Goal: Find specific page/section: Find specific page/section

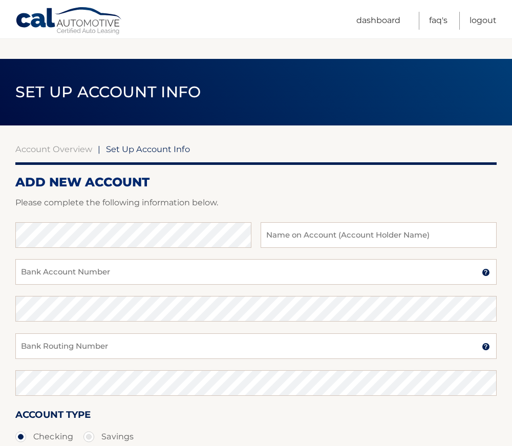
scroll to position [102, 0]
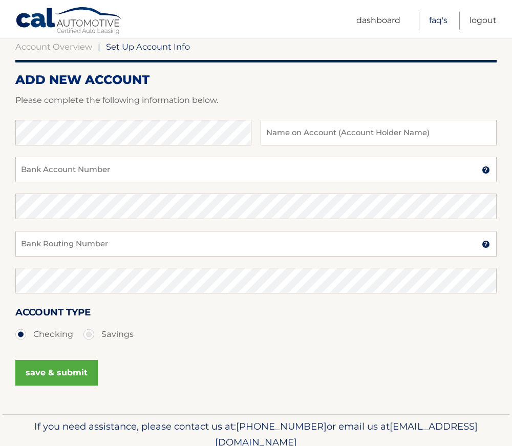
click at [437, 19] on link "FAQ's" at bounding box center [438, 21] width 18 height 18
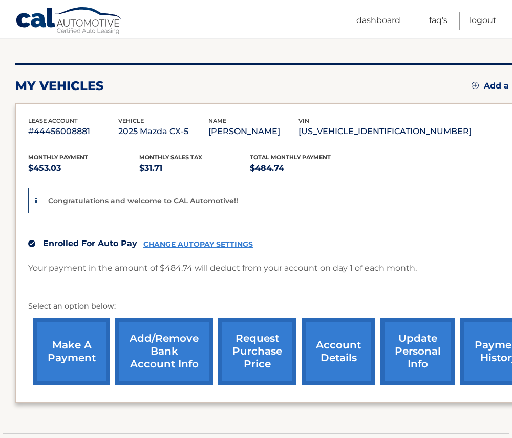
scroll to position [154, 0]
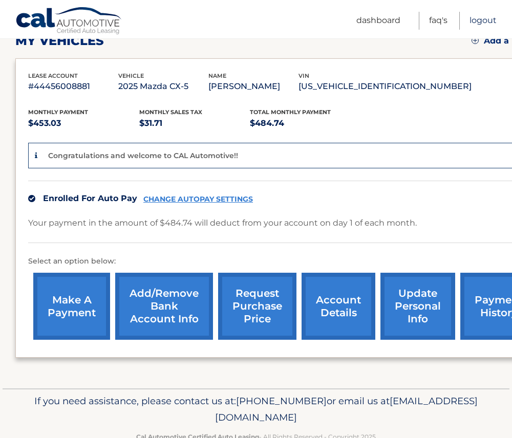
click at [477, 18] on link "Logout" at bounding box center [483, 21] width 27 height 18
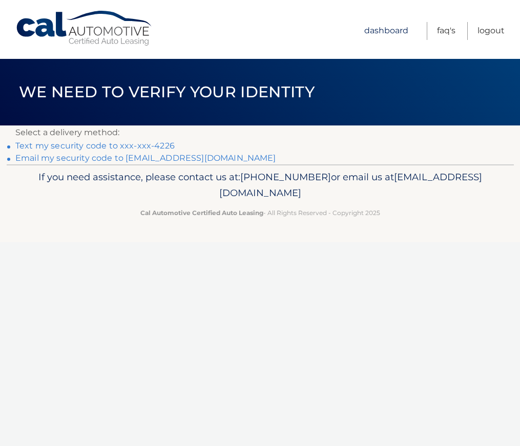
click at [384, 32] on link "Dashboard" at bounding box center [386, 31] width 44 height 18
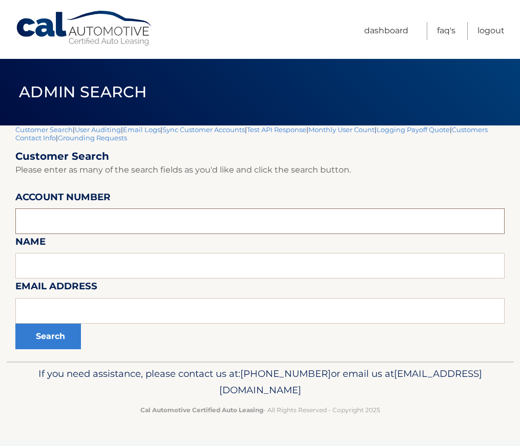
click at [139, 229] on input "text" at bounding box center [259, 221] width 489 height 26
paste input "44455997067"
type input "44455997067"
click at [71, 346] on button "Search" at bounding box center [48, 337] width 66 height 26
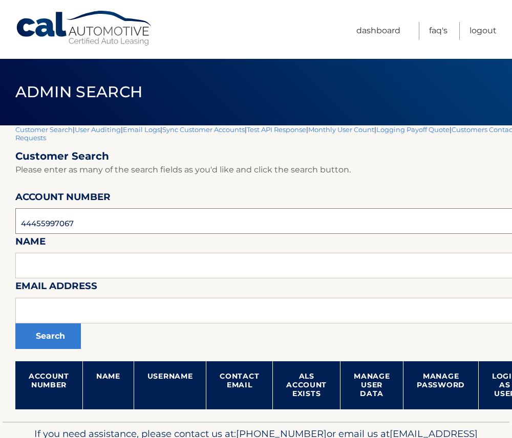
click at [120, 226] on input "44455997067" at bounding box center [302, 221] width 574 height 26
click at [57, 346] on button "Search" at bounding box center [48, 337] width 66 height 26
click at [46, 331] on button "Search" at bounding box center [48, 337] width 66 height 26
click at [54, 337] on button "Search" at bounding box center [48, 337] width 66 height 26
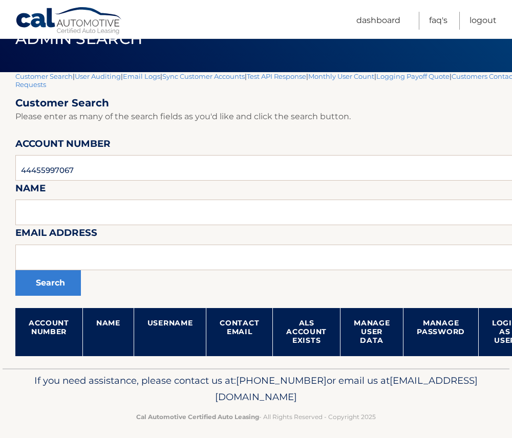
scroll to position [61, 0]
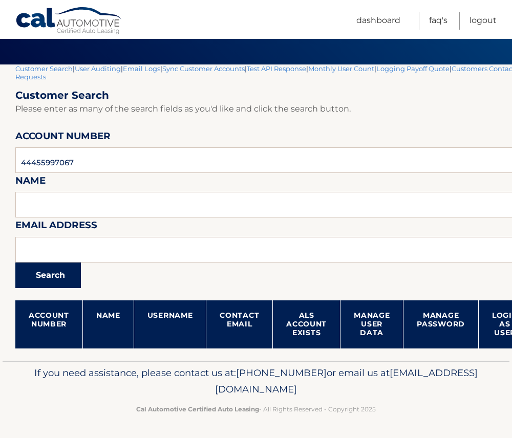
click at [55, 276] on button "Search" at bounding box center [48, 276] width 66 height 26
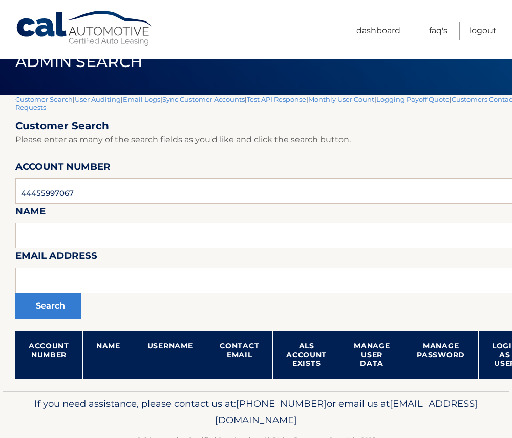
scroll to position [61, 0]
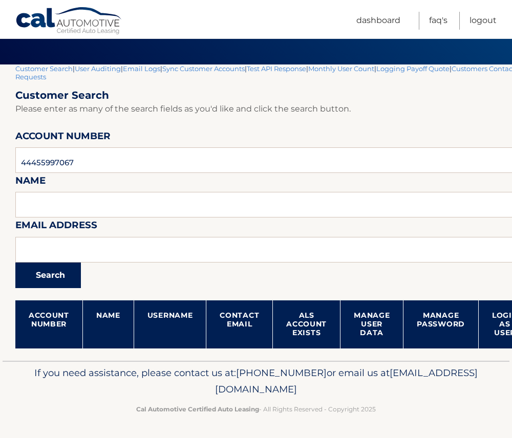
click at [48, 279] on button "Search" at bounding box center [48, 276] width 66 height 26
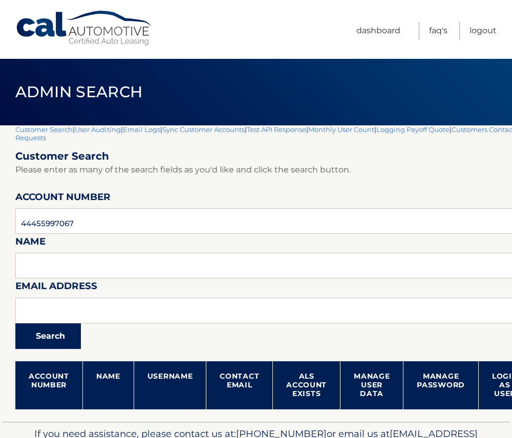
click at [56, 342] on button "Search" at bounding box center [48, 337] width 66 height 26
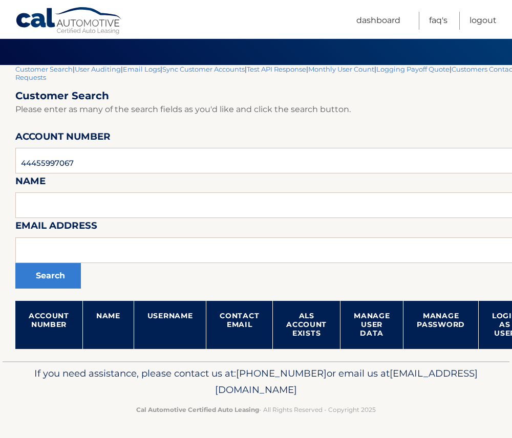
scroll to position [61, 0]
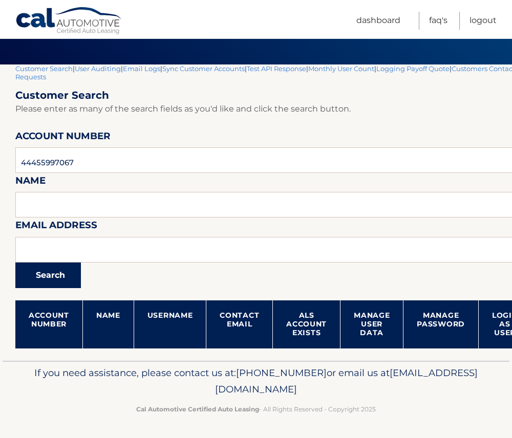
click at [52, 271] on button "Search" at bounding box center [48, 276] width 66 height 26
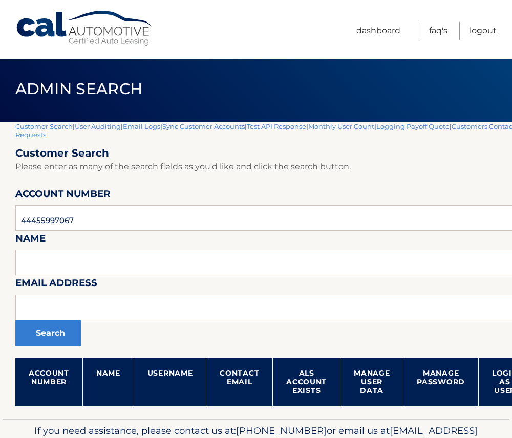
scroll to position [61, 0]
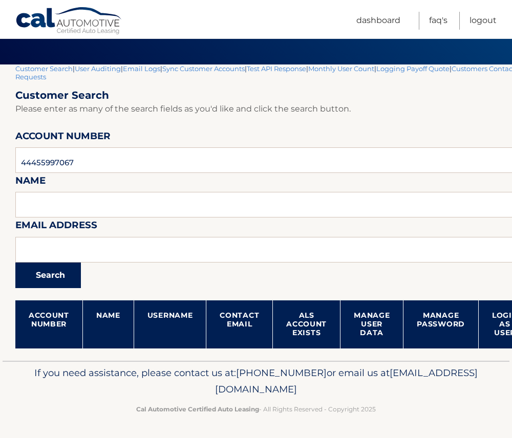
click at [55, 273] on button "Search" at bounding box center [48, 276] width 66 height 26
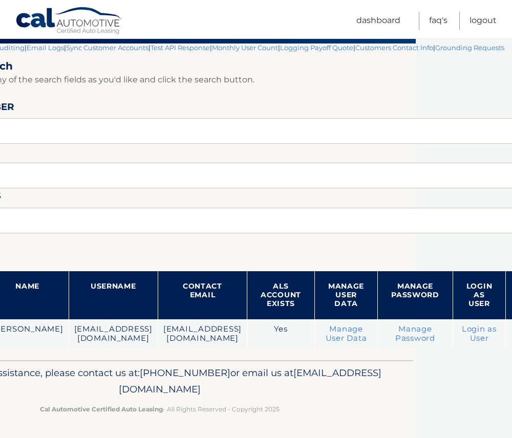
scroll to position [82, 97]
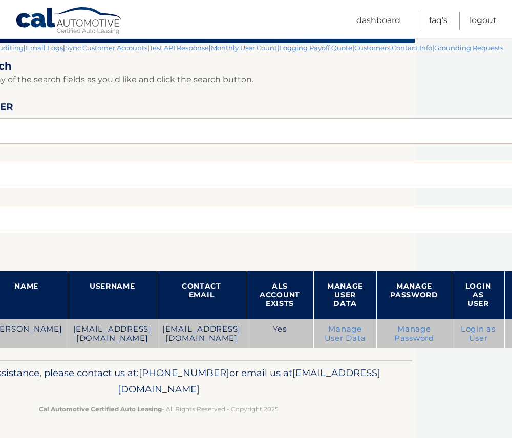
click at [480, 331] on link "Login as User" at bounding box center [478, 334] width 35 height 18
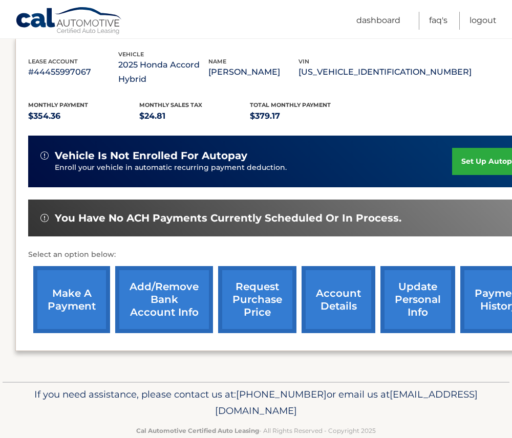
scroll to position [197, 0]
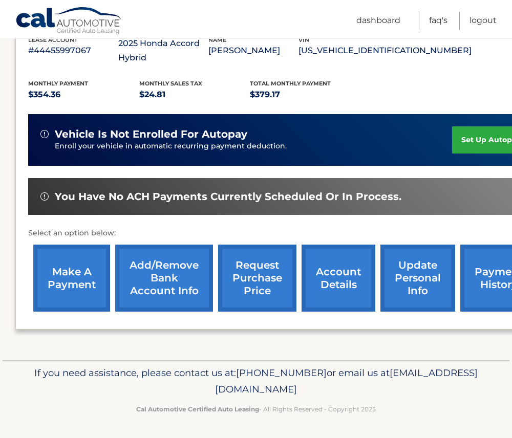
click at [279, 145] on p "Enroll your vehicle in automatic recurring payment deduction." at bounding box center [253, 146] width 397 height 11
drag, startPoint x: 279, startPoint y: 145, endPoint x: 165, endPoint y: 145, distance: 113.2
click at [165, 145] on p "Enroll your vehicle in automatic recurring payment deduction." at bounding box center [253, 146] width 397 height 11
drag, startPoint x: 165, startPoint y: 145, endPoint x: 316, endPoint y: 140, distance: 151.1
click at [316, 140] on div "vehicle is not enrolled for autopay" at bounding box center [246, 134] width 412 height 13
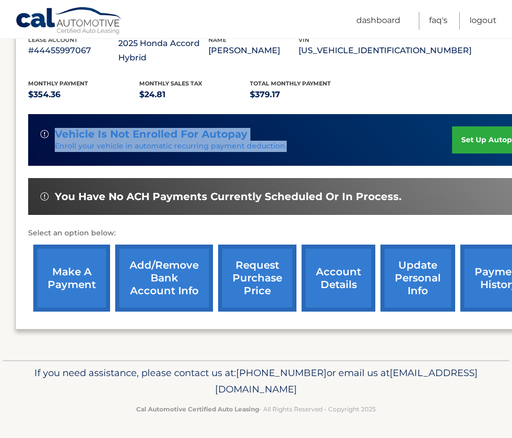
drag, startPoint x: 293, startPoint y: 146, endPoint x: 57, endPoint y: 135, distance: 236.8
click at [57, 135] on div "vehicle is not enrolled for autopay Enroll your vehicle in automatic recurring …" at bounding box center [246, 140] width 412 height 24
click at [260, 153] on div "vehicle is not enrolled for autopay Enroll your vehicle in automatic recurring …" at bounding box center [285, 140] width 514 height 52
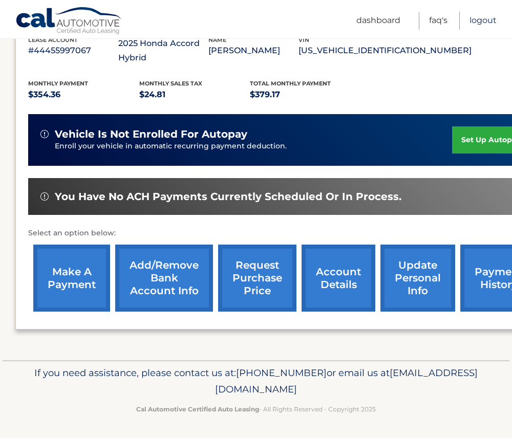
click at [488, 22] on link "Logout" at bounding box center [483, 21] width 27 height 18
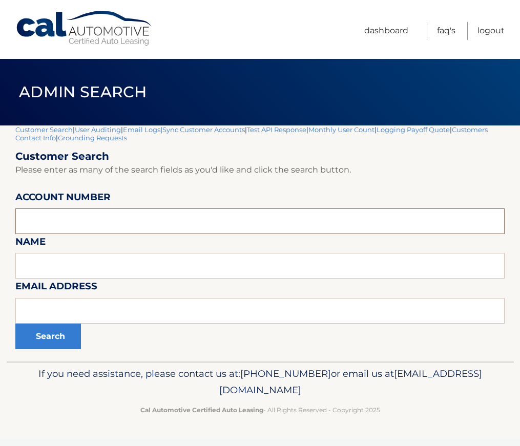
click at [89, 223] on input "text" at bounding box center [259, 221] width 489 height 26
click at [57, 218] on input "text" at bounding box center [259, 221] width 489 height 26
paste input "44455778728"
type input "44455778728"
click at [58, 342] on button "Search" at bounding box center [48, 337] width 66 height 26
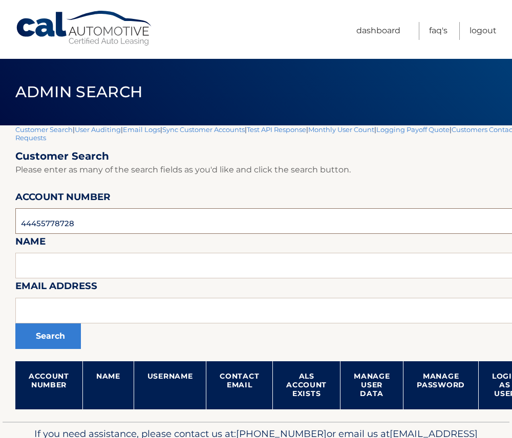
click at [30, 224] on input "44455778728" at bounding box center [302, 221] width 574 height 26
paste input "02124"
type input "44455702124"
click at [51, 337] on button "Search" at bounding box center [48, 337] width 66 height 26
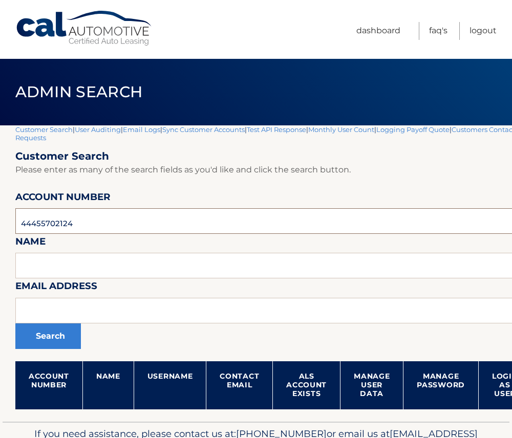
click at [49, 223] on input "44455702124" at bounding box center [302, 221] width 574 height 26
paste input "967741"
type input "44455967741"
click at [49, 340] on button "Search" at bounding box center [48, 337] width 66 height 26
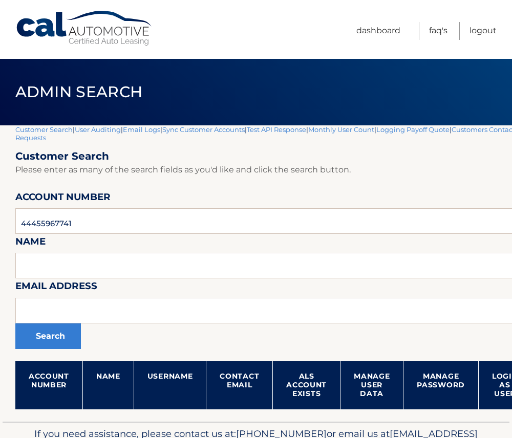
scroll to position [51, 0]
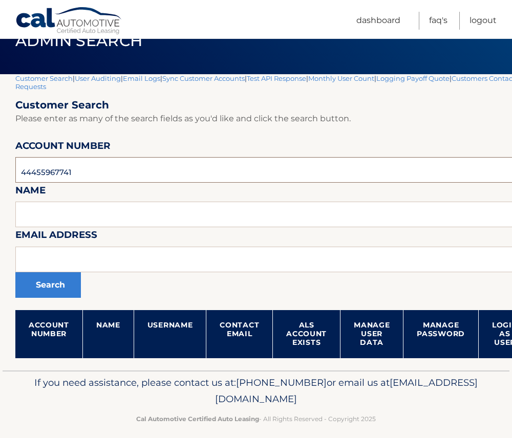
click at [44, 172] on input "44455967741" at bounding box center [302, 170] width 574 height 26
paste input "529065"
type input "44455529065"
click at [57, 292] on button "Search" at bounding box center [48, 285] width 66 height 26
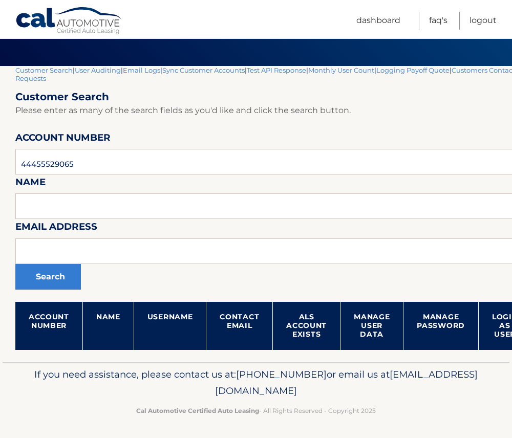
scroll to position [61, 0]
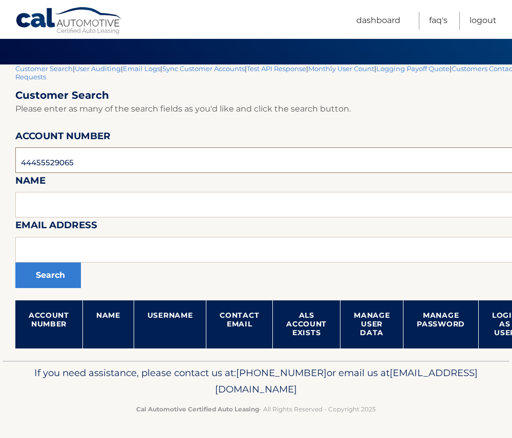
click at [66, 165] on input "44455529065" at bounding box center [302, 160] width 574 height 26
click at [65, 165] on input "44455529065" at bounding box center [302, 160] width 574 height 26
click at [40, 276] on button "Search" at bounding box center [48, 276] width 66 height 26
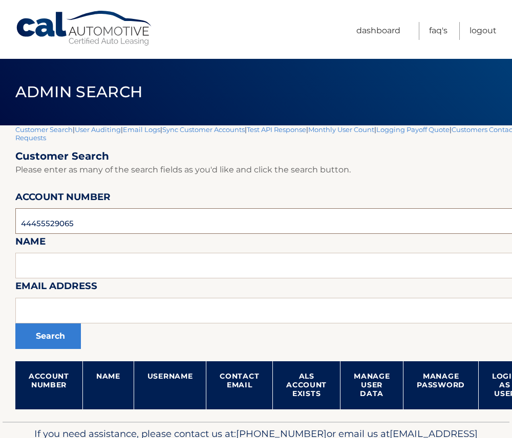
click at [65, 224] on input "44455529065" at bounding box center [302, 221] width 574 height 26
